Goal: Information Seeking & Learning: Learn about a topic

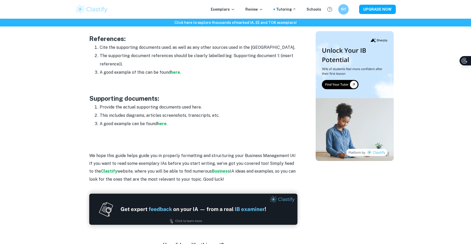
scroll to position [840, 0]
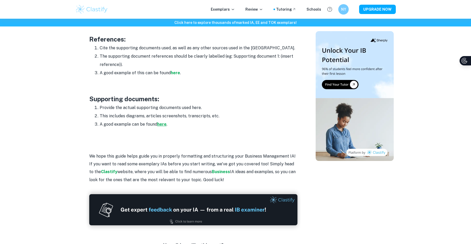
click at [164, 122] on strong "here" at bounding box center [161, 124] width 9 height 5
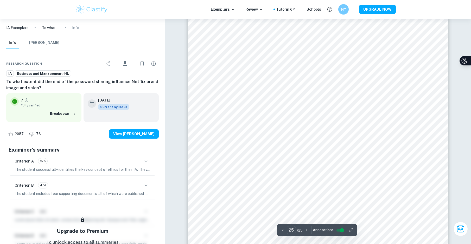
scroll to position [9204, 0]
type input "22"
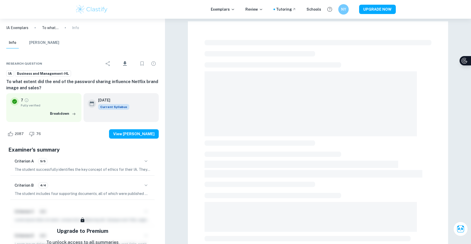
checkbox input "true"
